Goal: Information Seeking & Learning: Learn about a topic

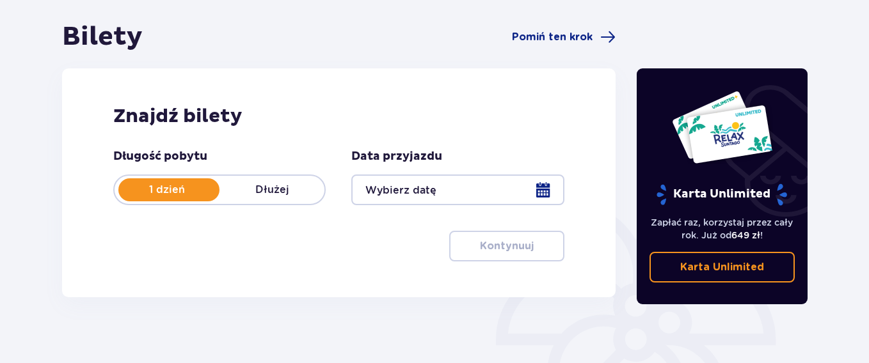
scroll to position [110, 0]
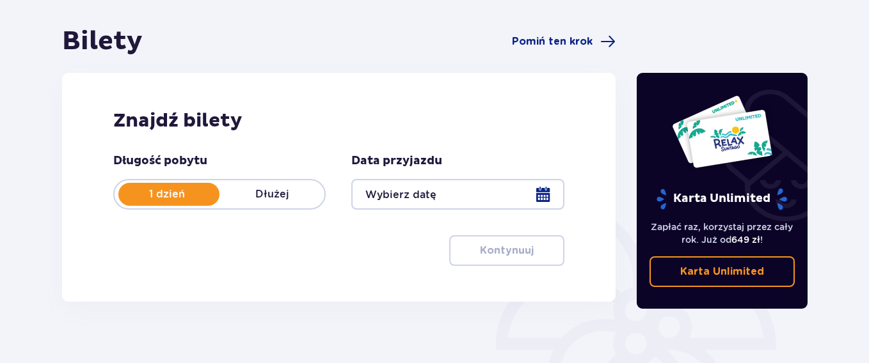
click at [538, 196] on div at bounding box center [457, 194] width 212 height 31
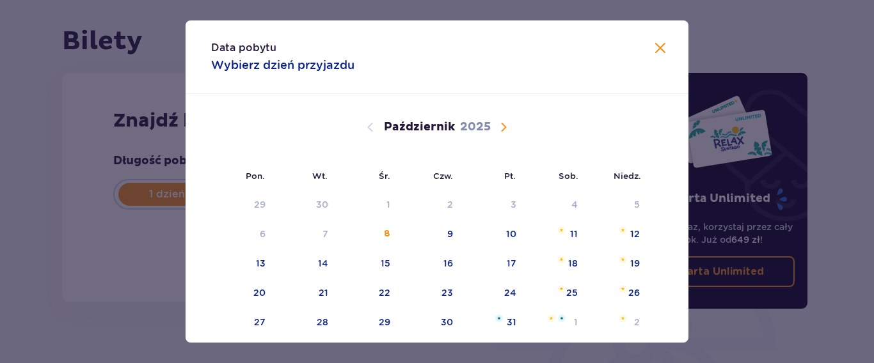
click at [655, 47] on span "Zamknij" at bounding box center [660, 48] width 15 height 15
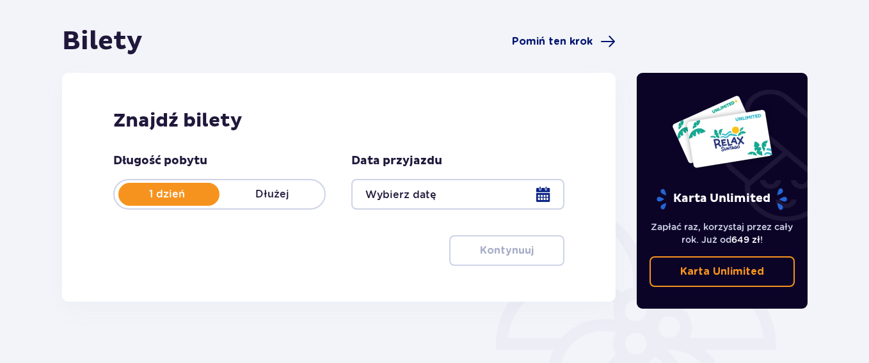
click at [608, 39] on span at bounding box center [607, 41] width 15 height 15
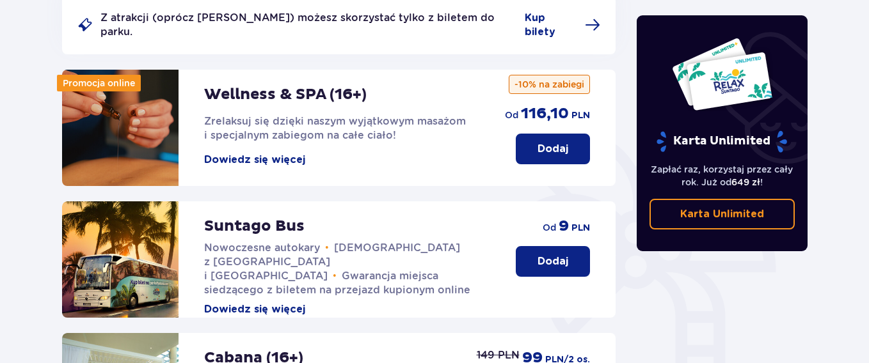
scroll to position [172, 0]
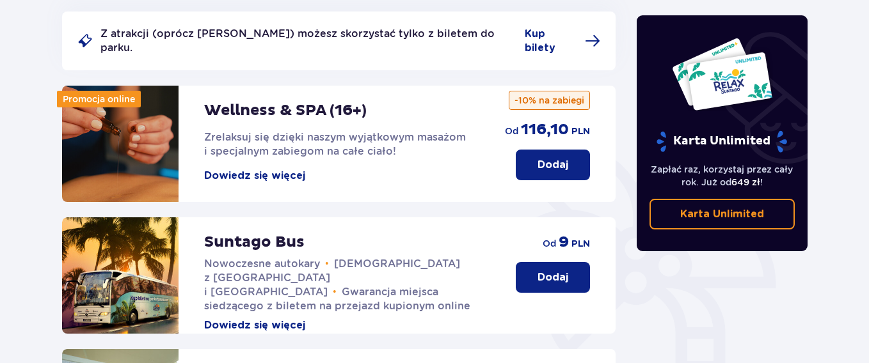
click at [283, 169] on button "Dowiedz się więcej" at bounding box center [254, 176] width 101 height 14
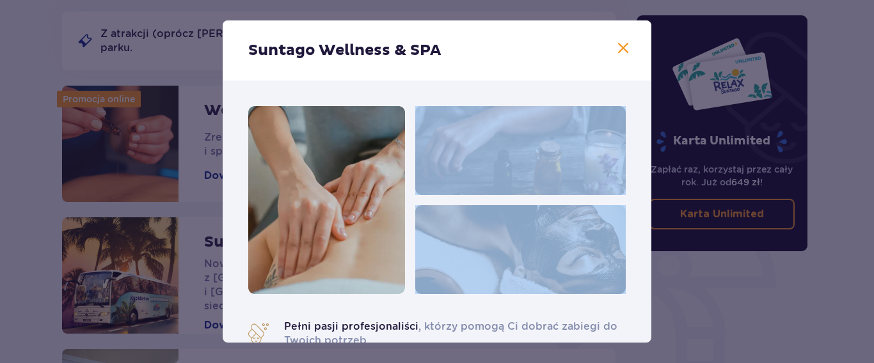
drag, startPoint x: 825, startPoint y: 140, endPoint x: 849, endPoint y: 276, distance: 137.7
click at [849, 276] on div "Suntago Wellness & SPA Pełni pasji profesjonaliści , którzy pomogą Ci dobrać za…" at bounding box center [437, 181] width 874 height 363
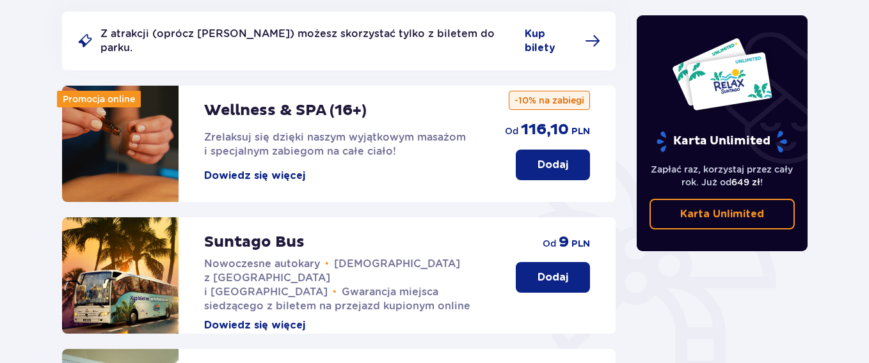
click at [297, 169] on button "Dowiedz się więcej" at bounding box center [254, 176] width 101 height 14
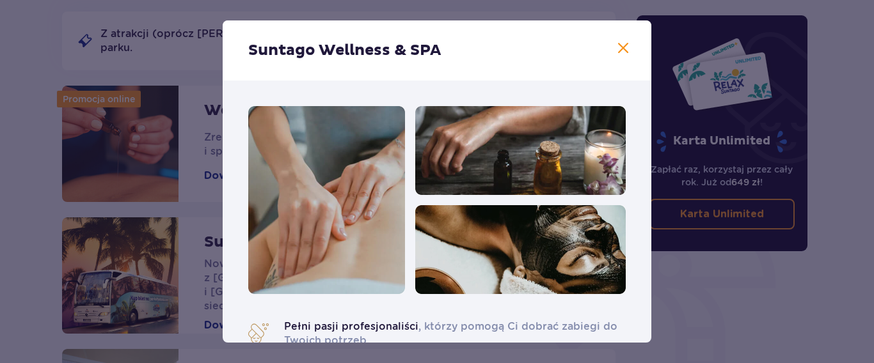
click at [616, 45] on span at bounding box center [623, 48] width 15 height 15
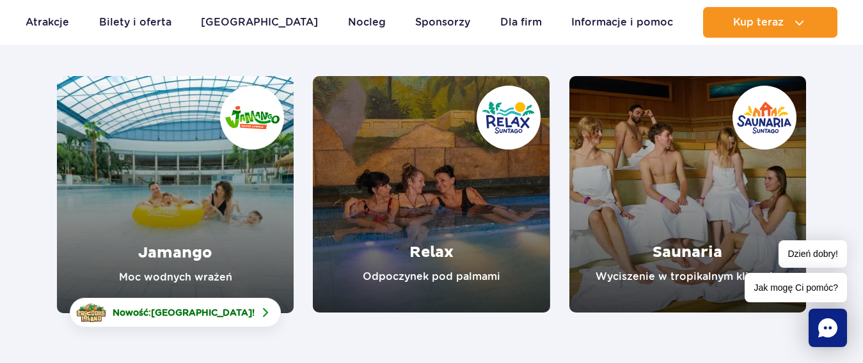
scroll to position [172, 0]
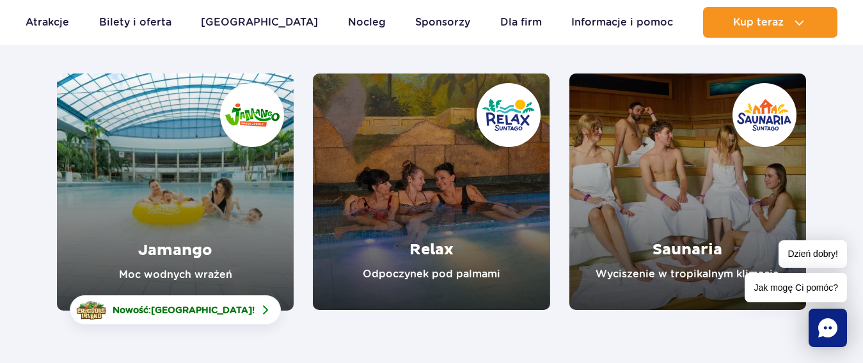
click at [679, 244] on link "Saunaria" at bounding box center [688, 192] width 237 height 237
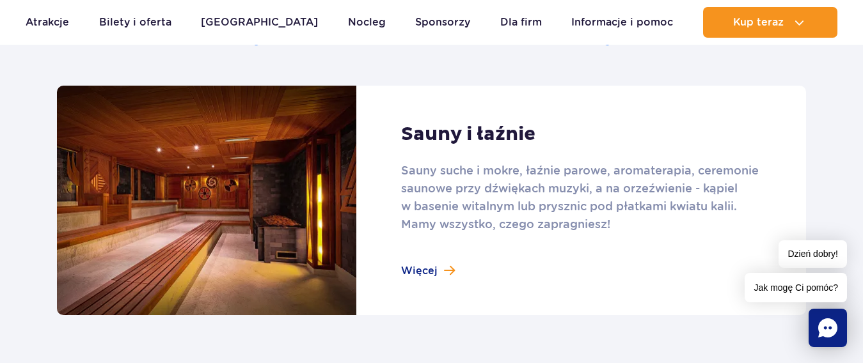
scroll to position [843, 0]
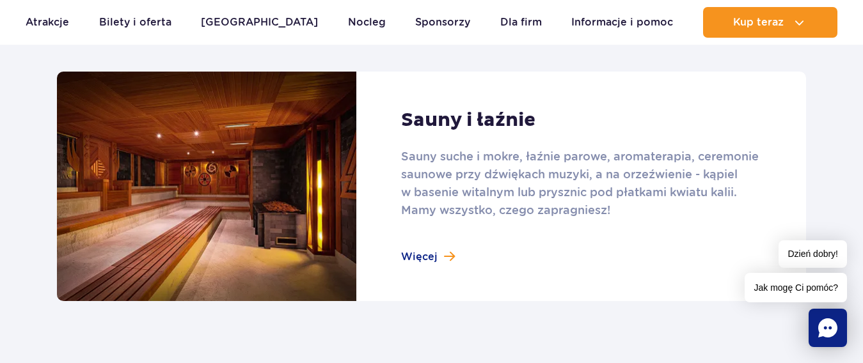
click at [431, 253] on link at bounding box center [431, 187] width 749 height 230
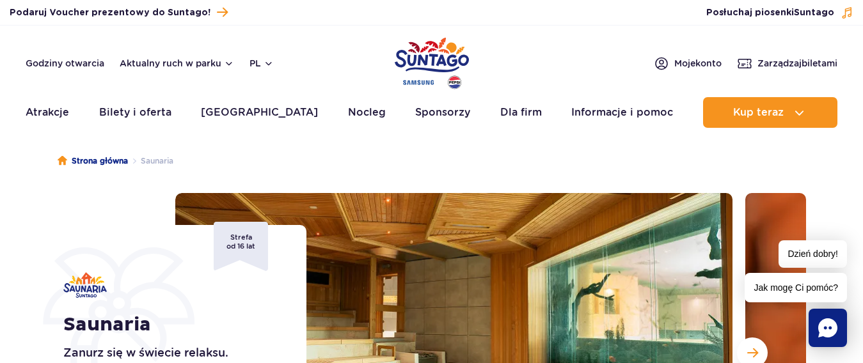
scroll to position [0, 0]
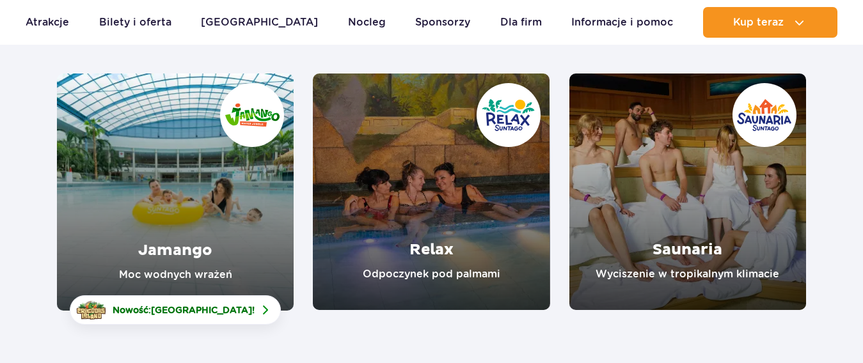
click at [433, 243] on link "Relax" at bounding box center [431, 192] width 237 height 237
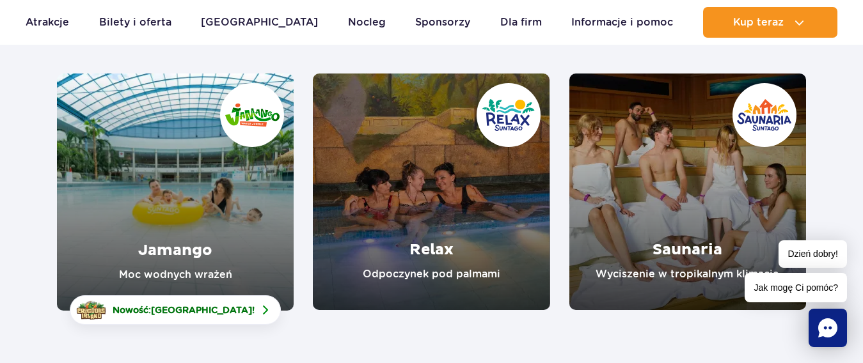
click at [170, 216] on link "Jamango" at bounding box center [175, 192] width 237 height 237
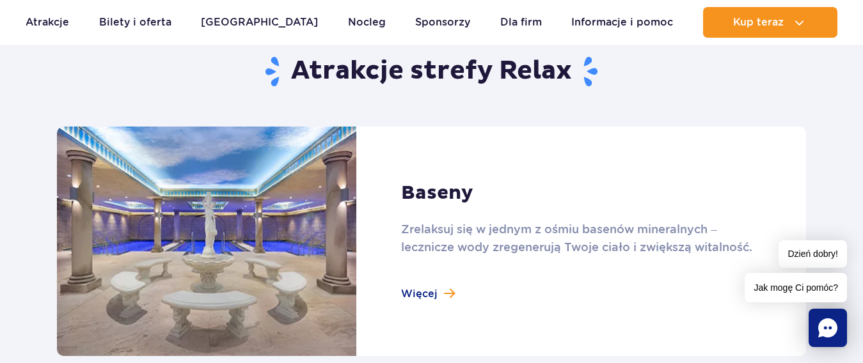
scroll to position [813, 0]
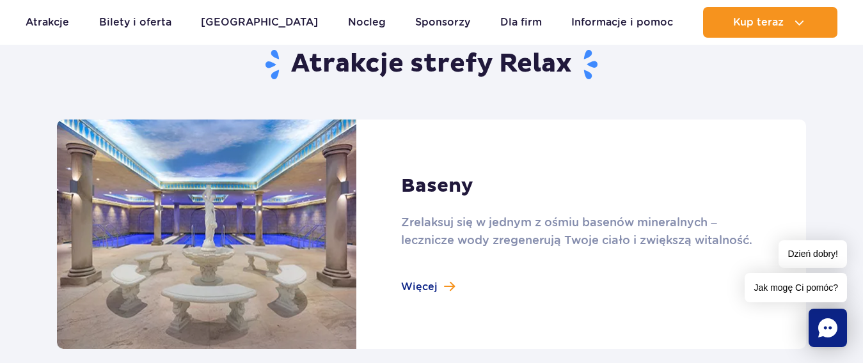
click at [431, 287] on link at bounding box center [431, 235] width 749 height 230
